Goal: Task Accomplishment & Management: Manage account settings

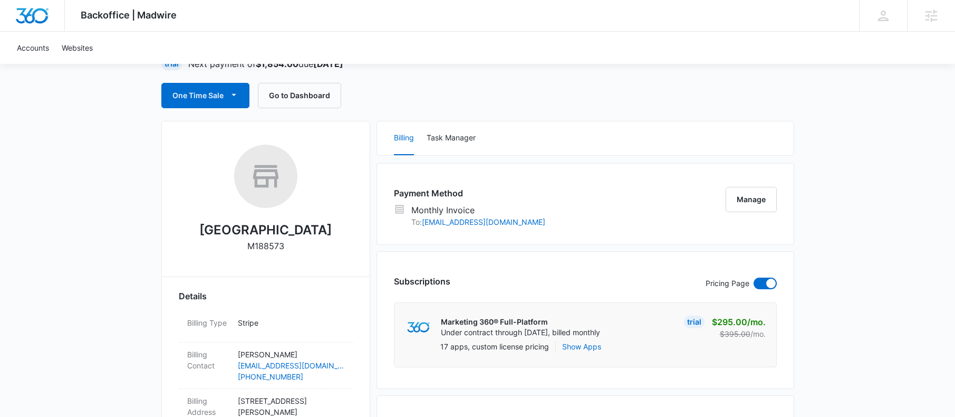
scroll to position [89, 0]
click at [761, 200] on button "Manage" at bounding box center [751, 200] width 51 height 25
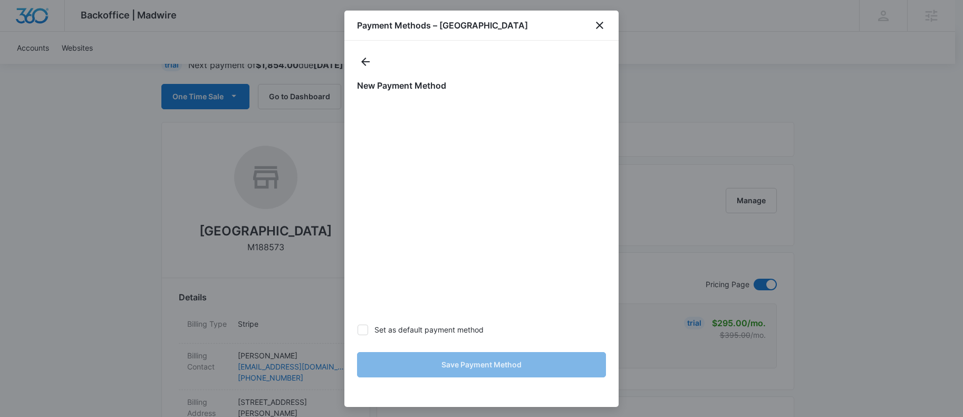
click at [565, 61] on div at bounding box center [481, 61] width 249 height 17
click at [600, 25] on icon "close" at bounding box center [599, 25] width 7 height 7
